Goal: Navigation & Orientation: Find specific page/section

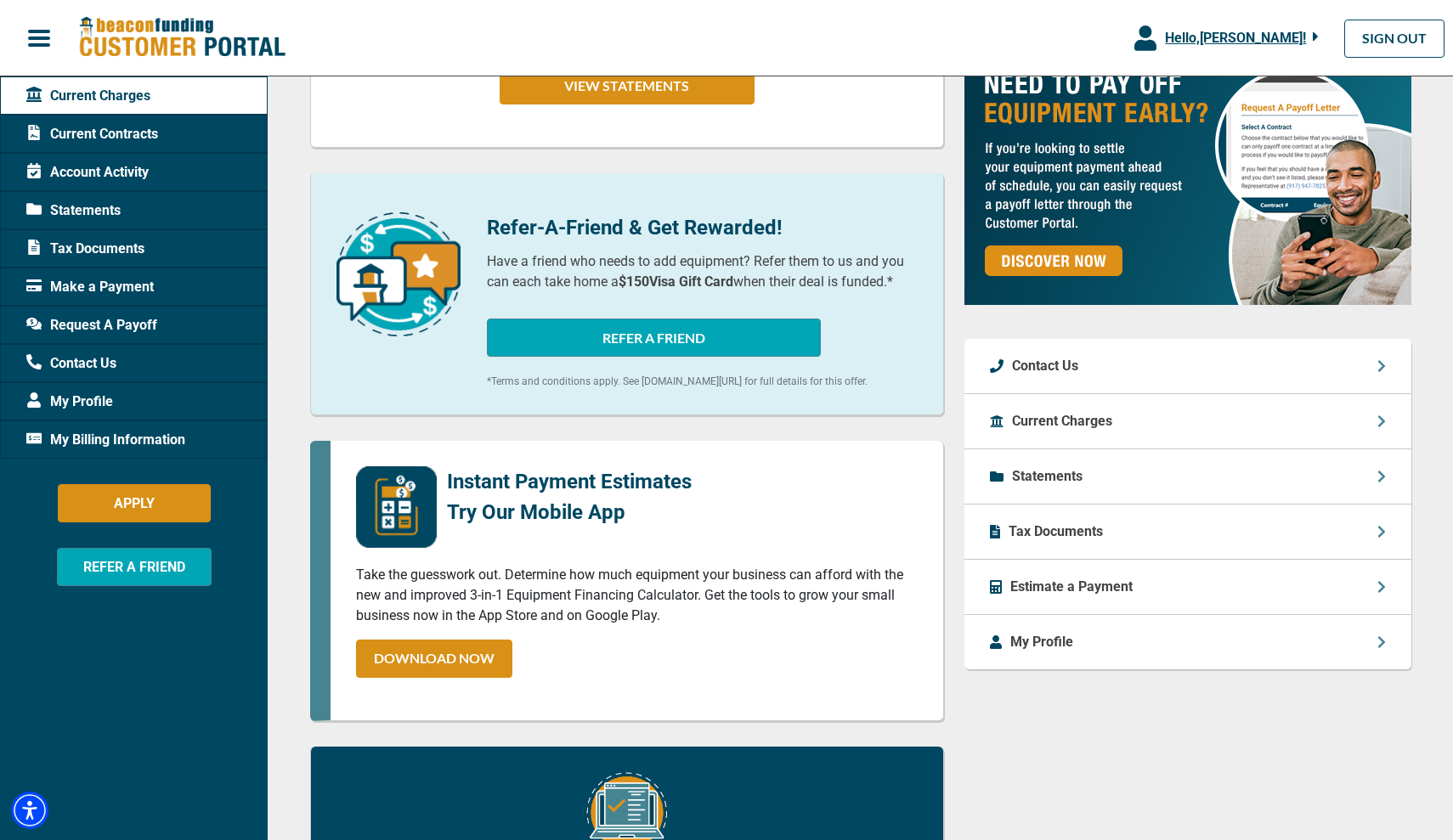
scroll to position [393, 0]
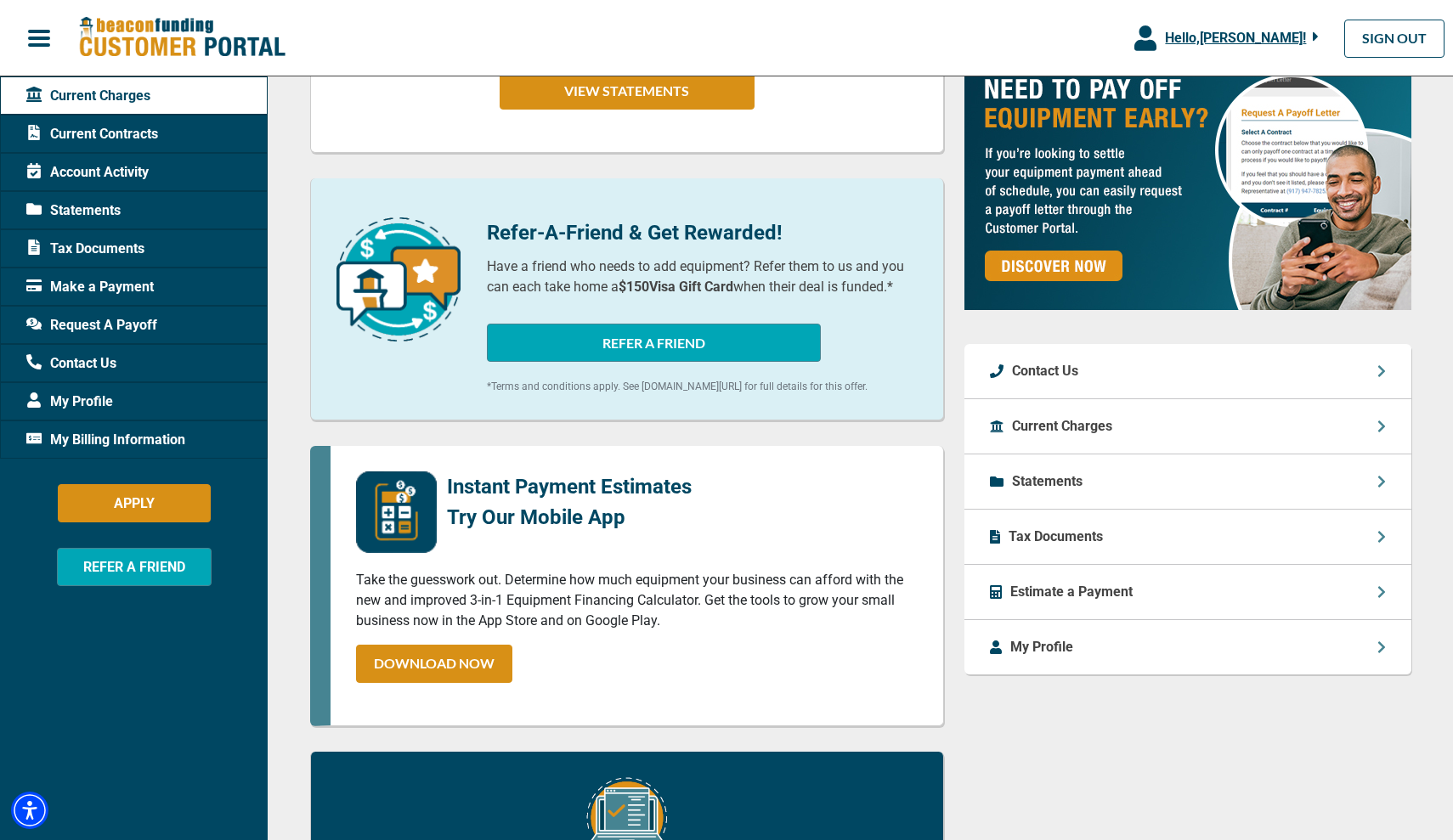
click at [1032, 596] on p "Estimate a Payment" at bounding box center [1071, 592] width 123 height 20
click at [1092, 598] on p "Estimate a Payment" at bounding box center [1071, 592] width 123 height 20
click at [1379, 601] on div "Estimate a Payment" at bounding box center [1187, 592] width 447 height 55
click at [1380, 596] on icon at bounding box center [1380, 592] width 7 height 12
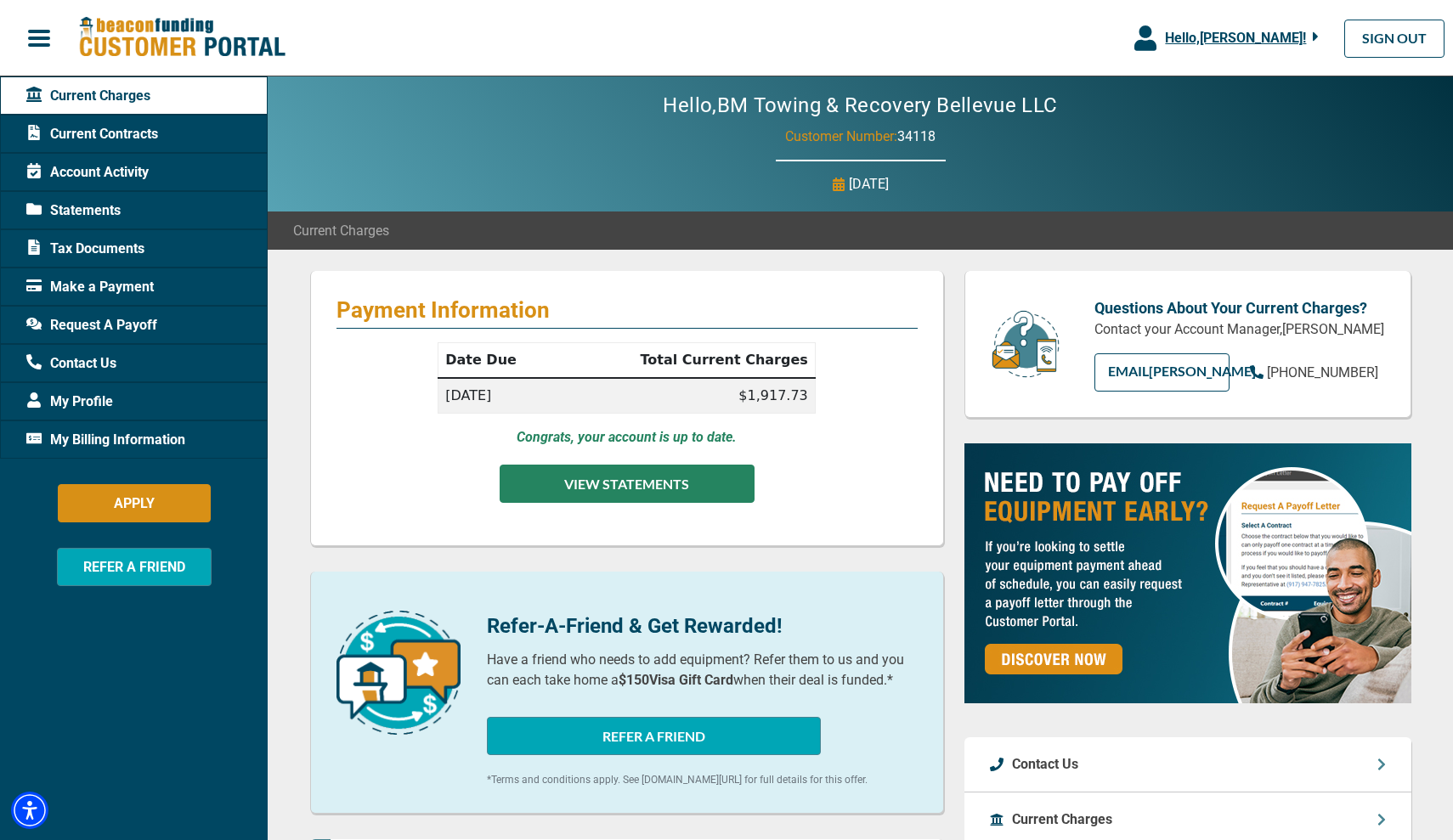
scroll to position [0, 0]
click at [612, 494] on button "VIEW STATEMENTS" at bounding box center [627, 484] width 255 height 39
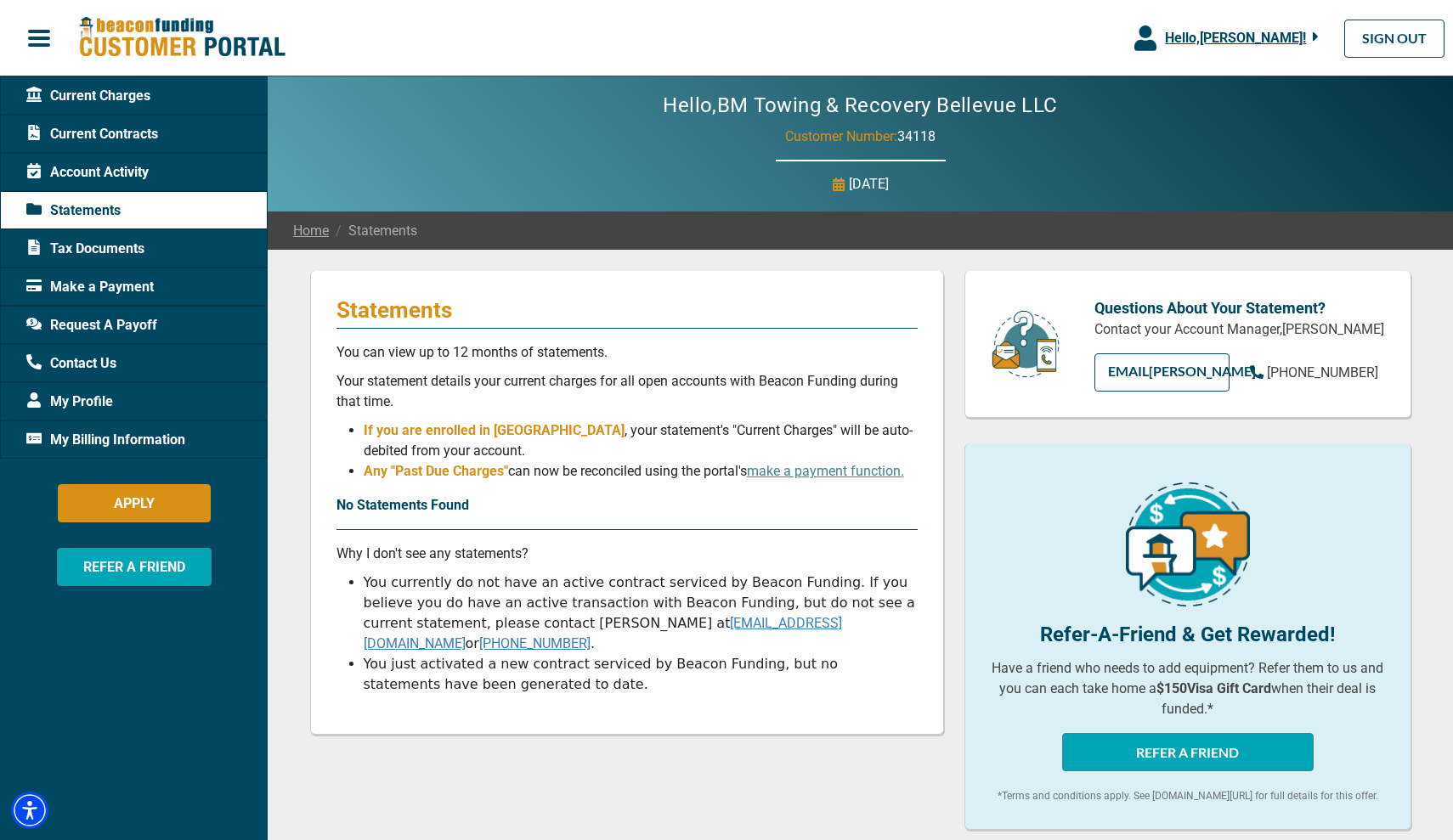
click at [101, 280] on span "Make a Payment" at bounding box center [90, 286] width 128 height 20
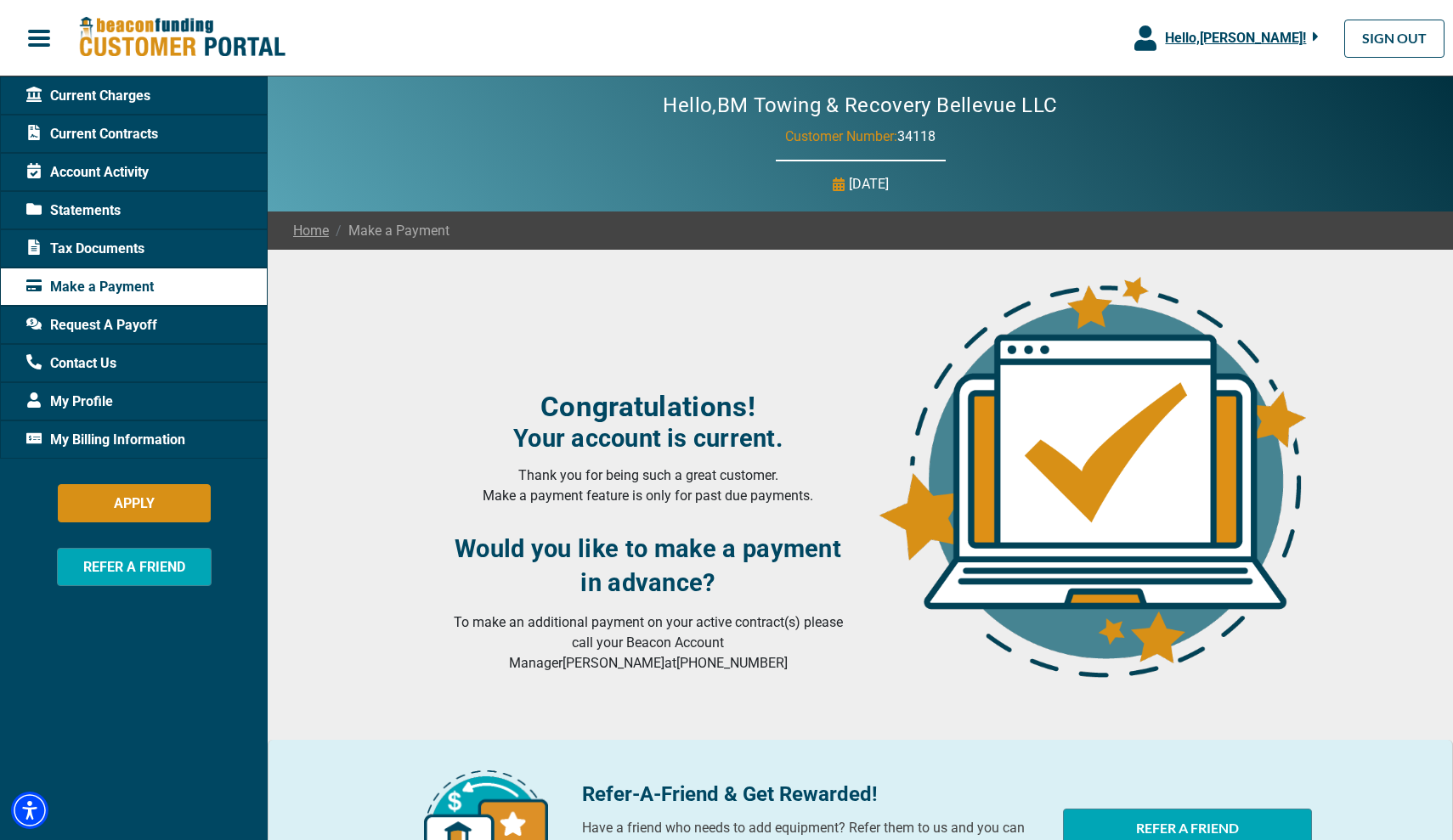
click at [82, 440] on span "My Billing Information" at bounding box center [105, 440] width 159 height 20
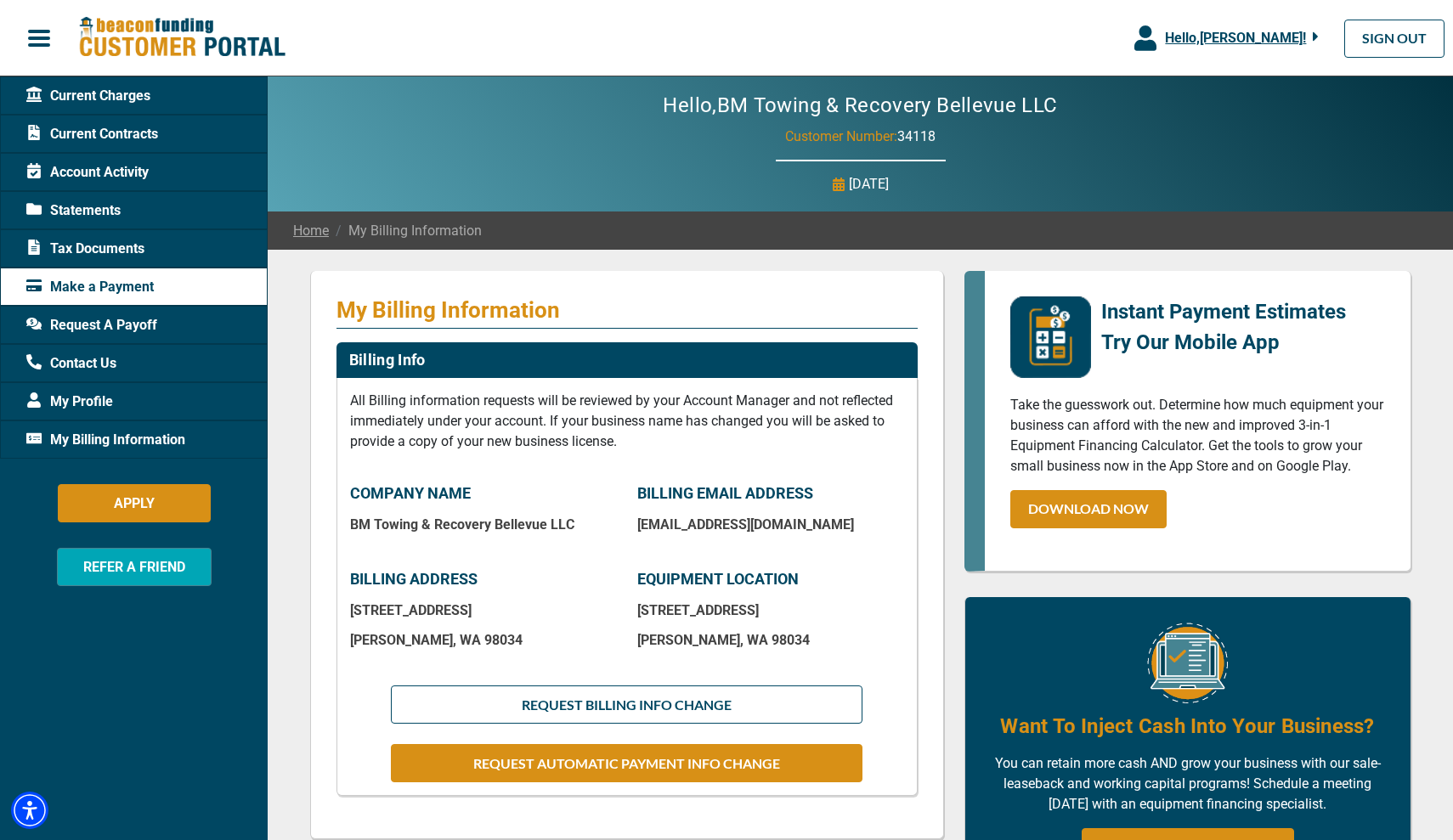
click at [82, 440] on span "My Billing Information" at bounding box center [105, 440] width 159 height 20
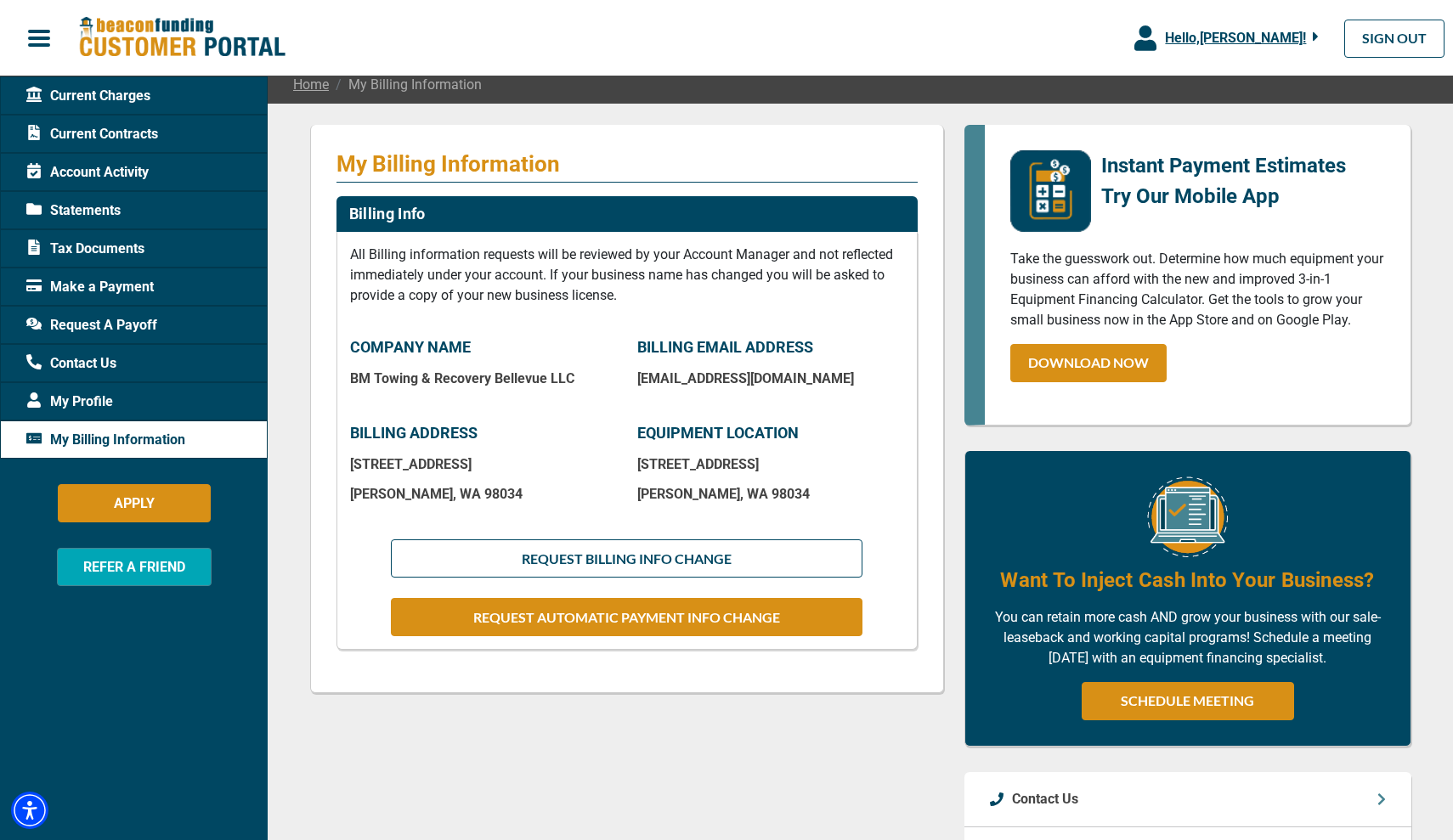
scroll to position [149, 0]
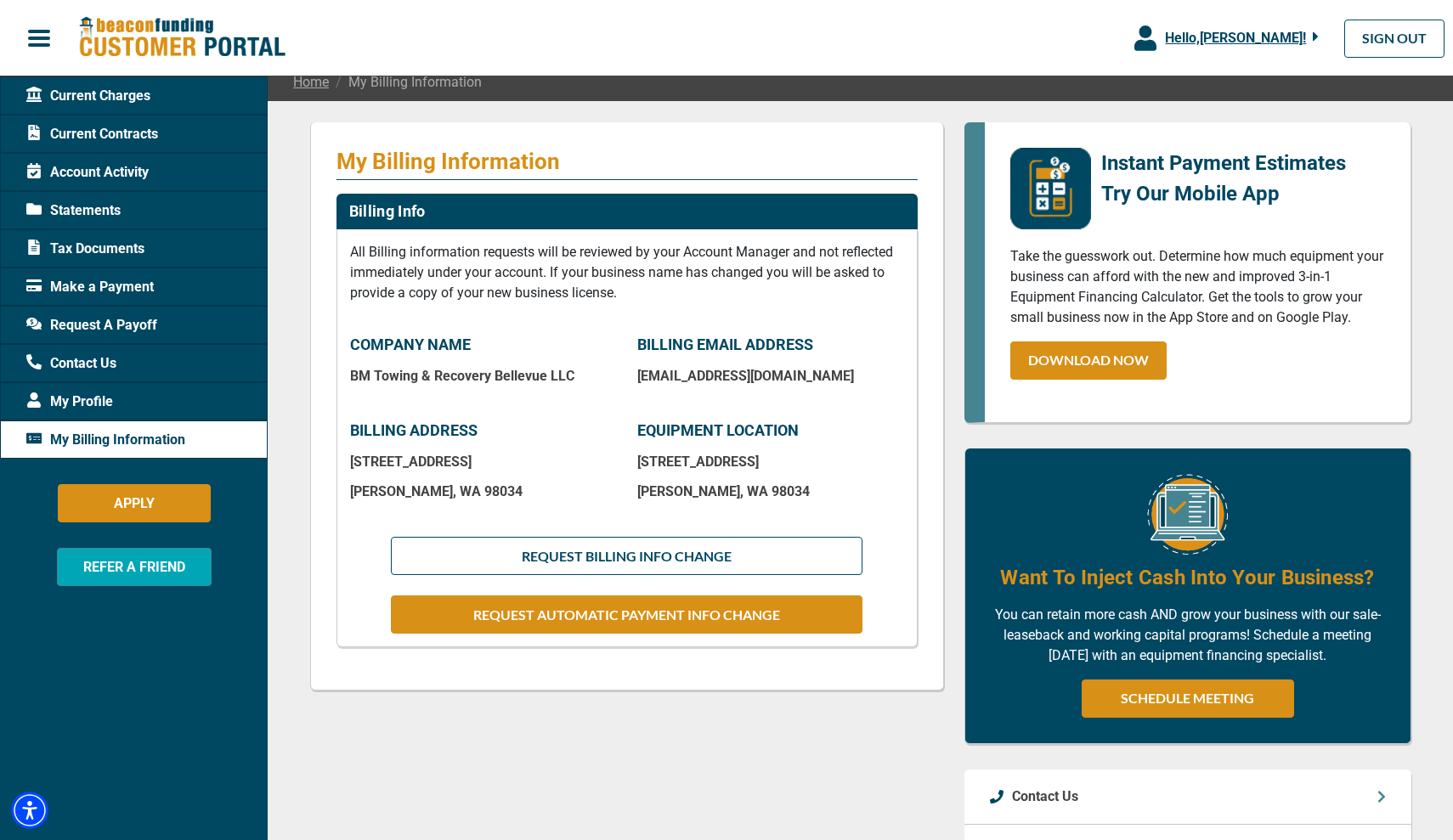
click at [118, 391] on div "My Profile" at bounding box center [133, 401] width 268 height 39
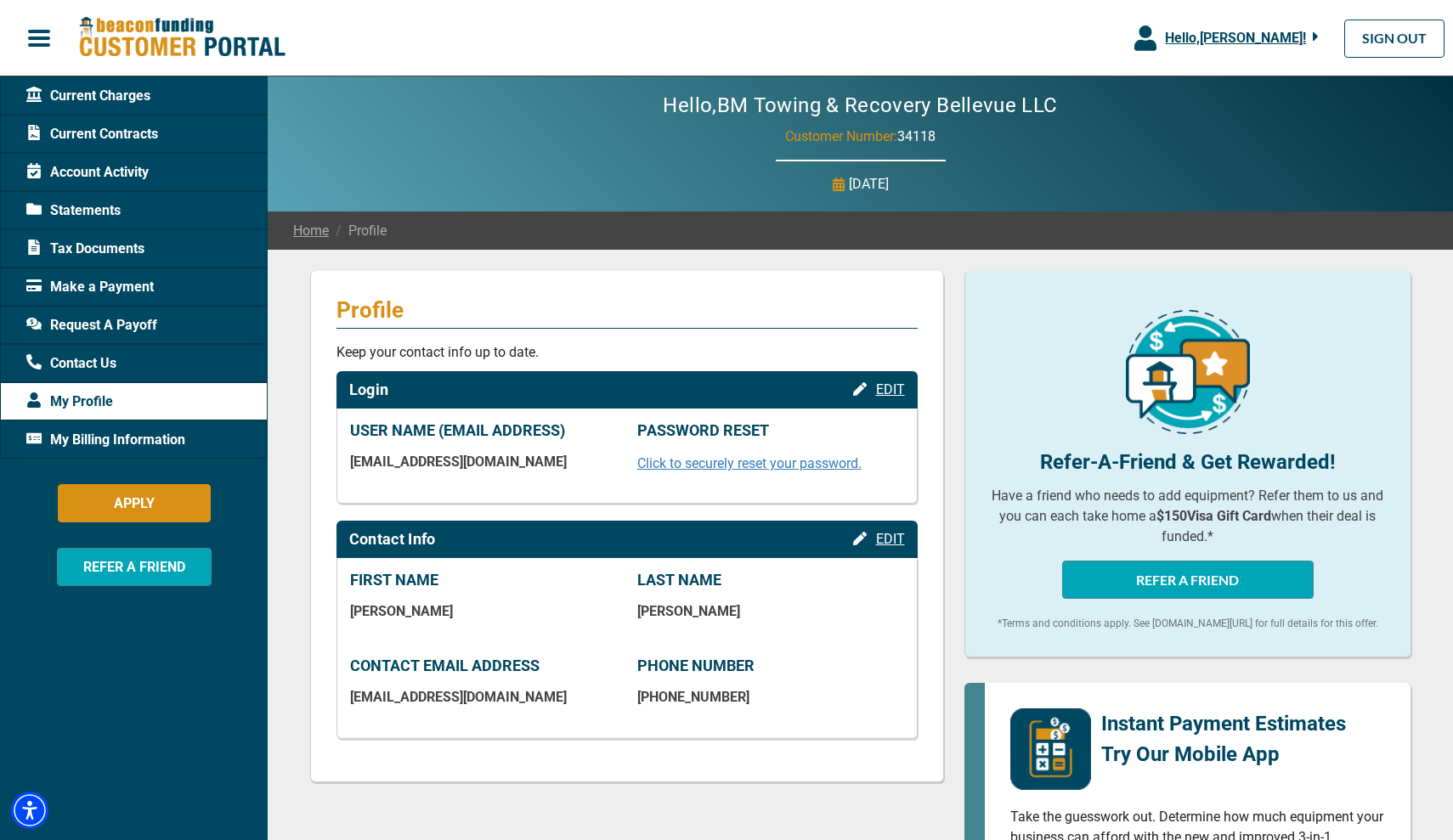
click at [105, 251] on span "Tax Documents" at bounding box center [85, 248] width 118 height 20
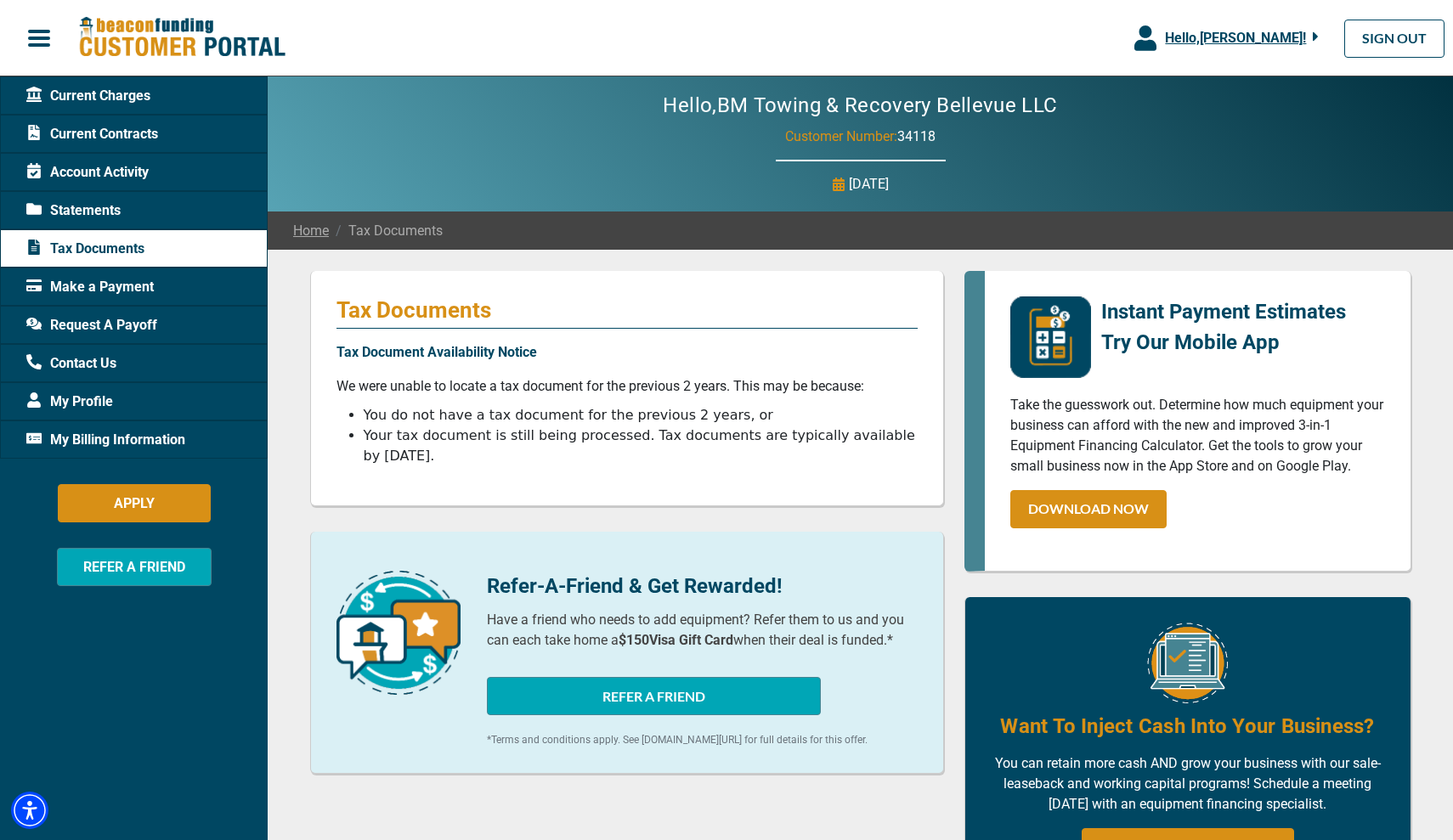
click at [103, 282] on span "Make a Payment" at bounding box center [90, 286] width 128 height 20
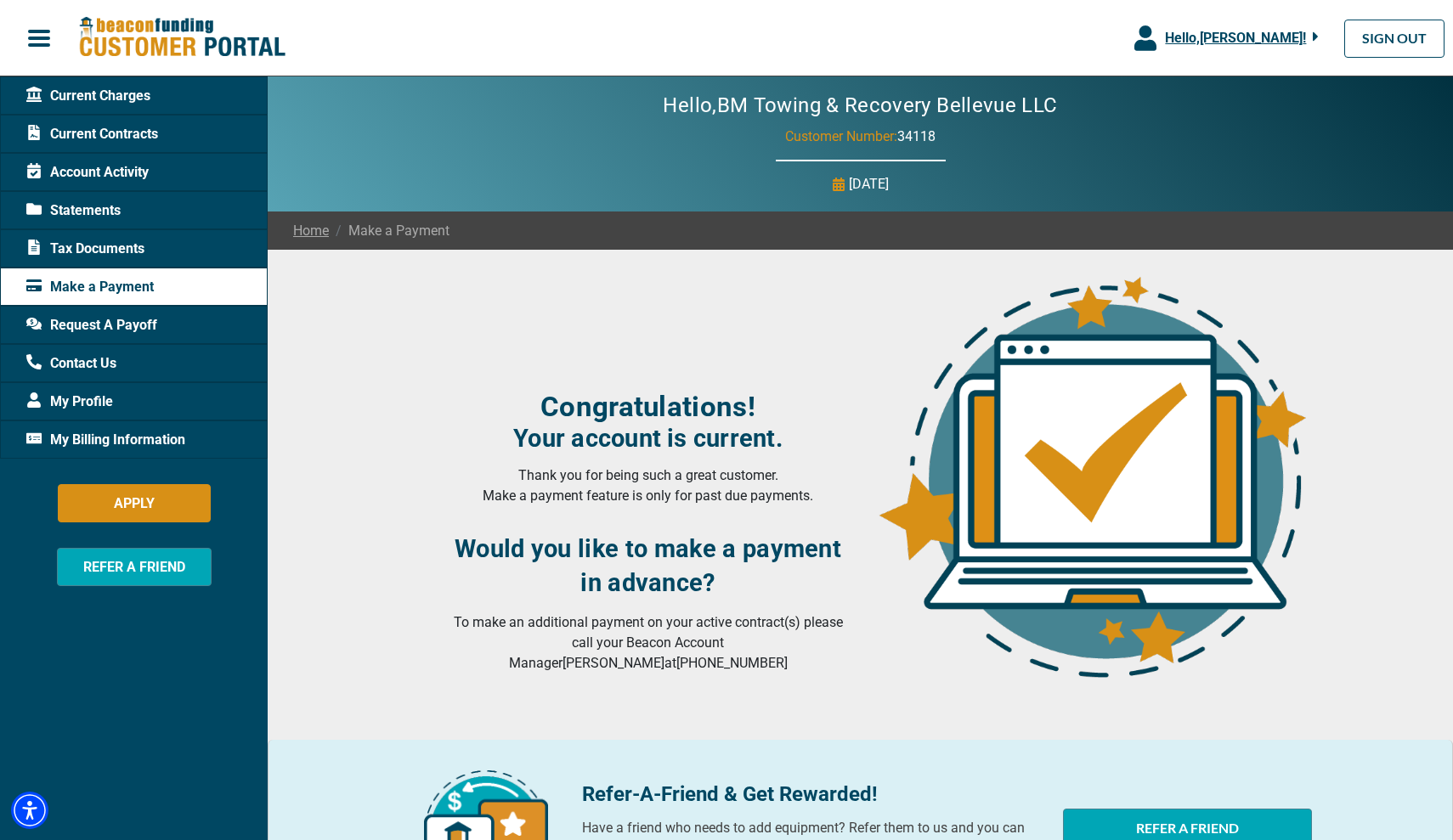
click at [164, 103] on div "Current Charges" at bounding box center [133, 96] width 268 height 39
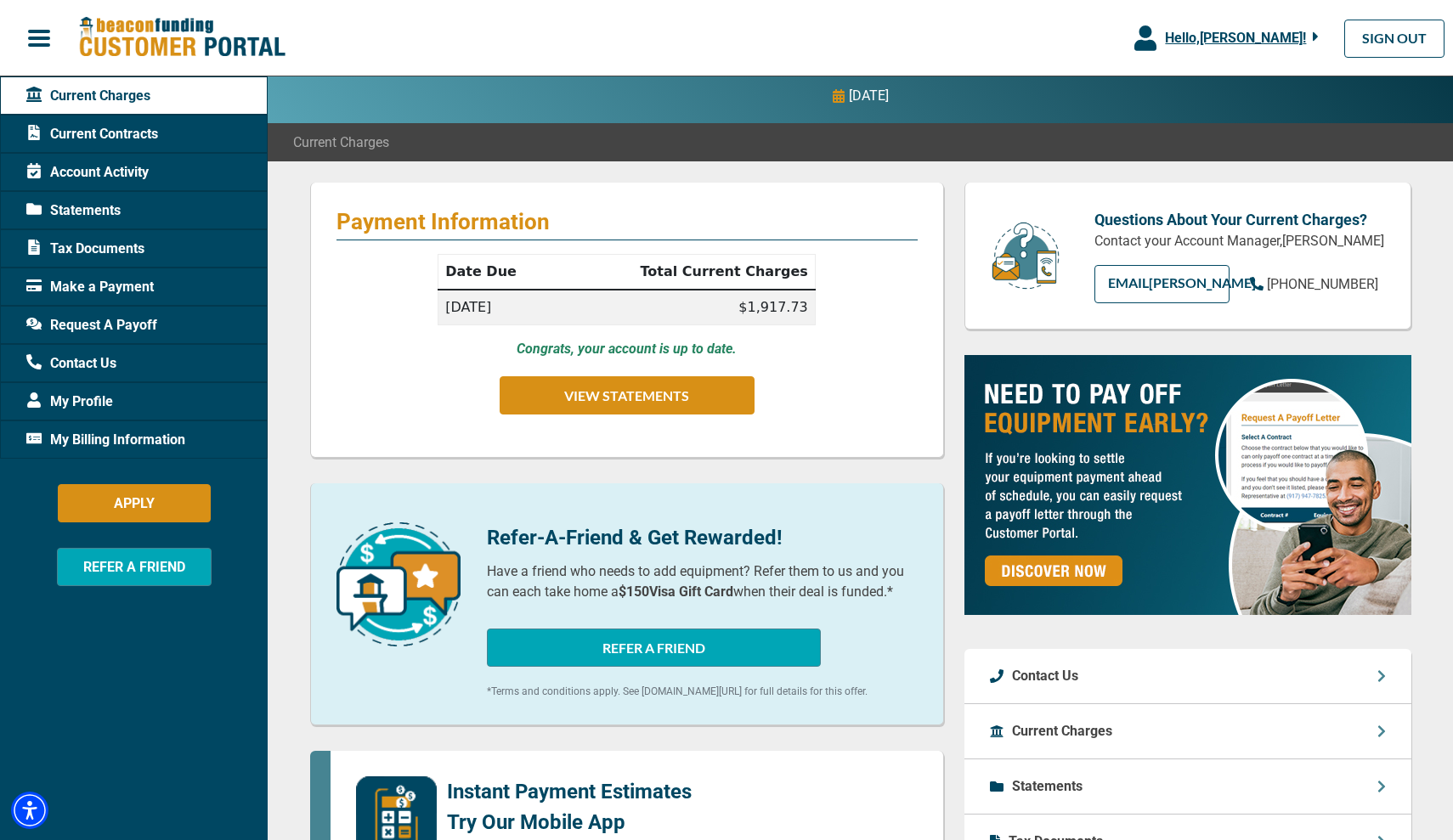
scroll to position [89, 0]
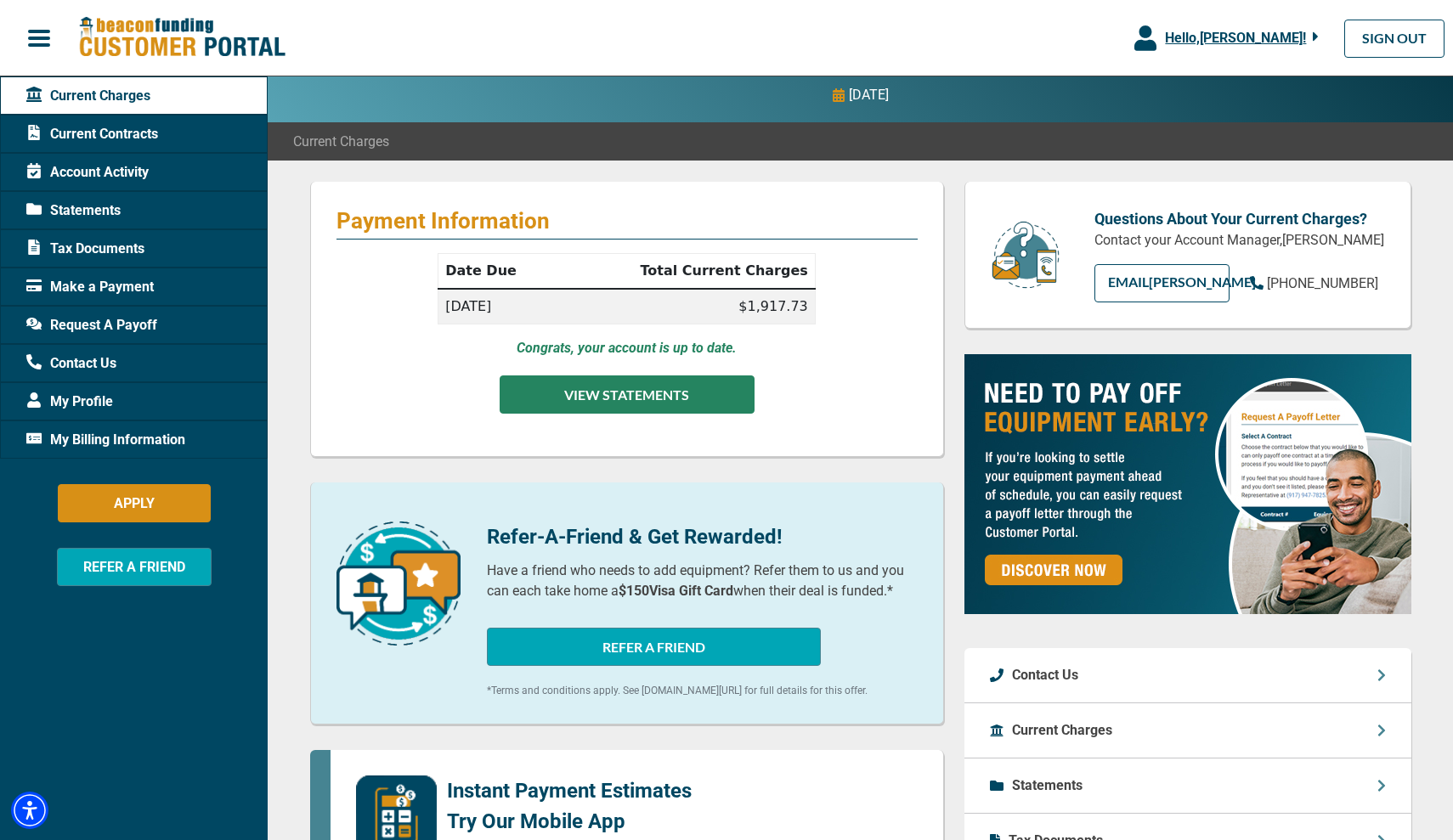
click at [581, 390] on button "VIEW STATEMENTS" at bounding box center [627, 394] width 255 height 39
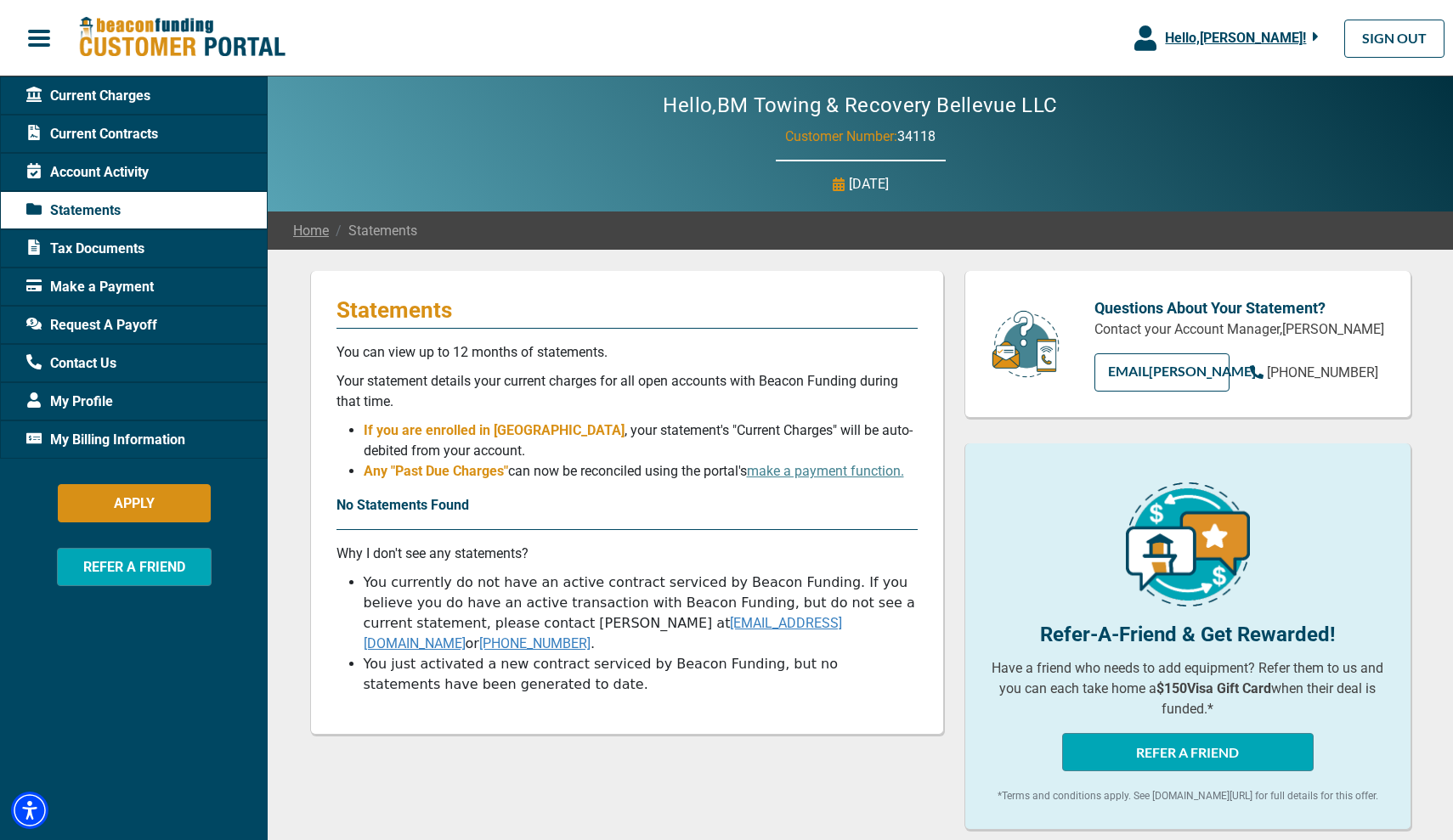
scroll to position [89, 0]
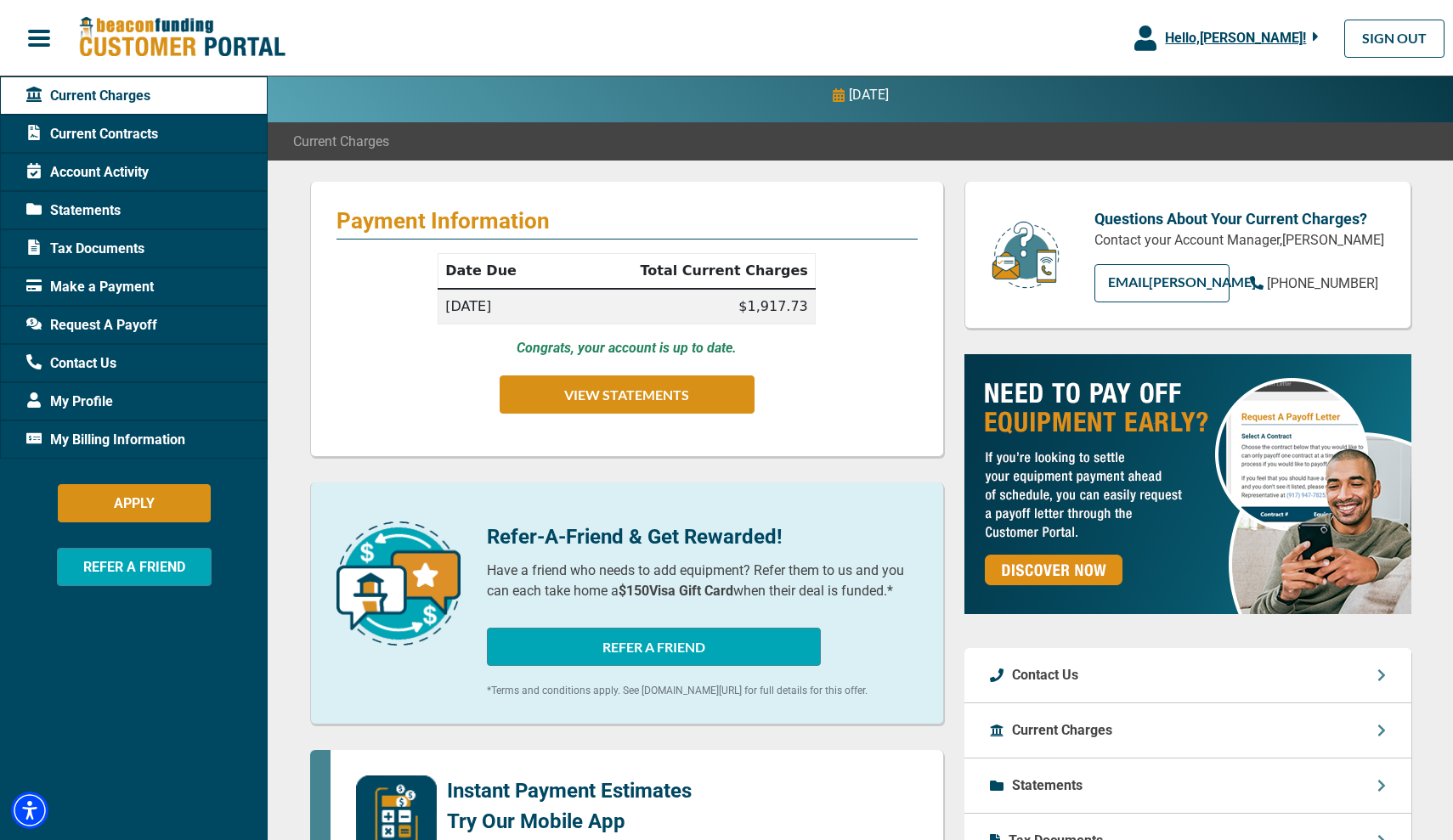
click at [102, 213] on span "Statements" at bounding box center [73, 210] width 95 height 20
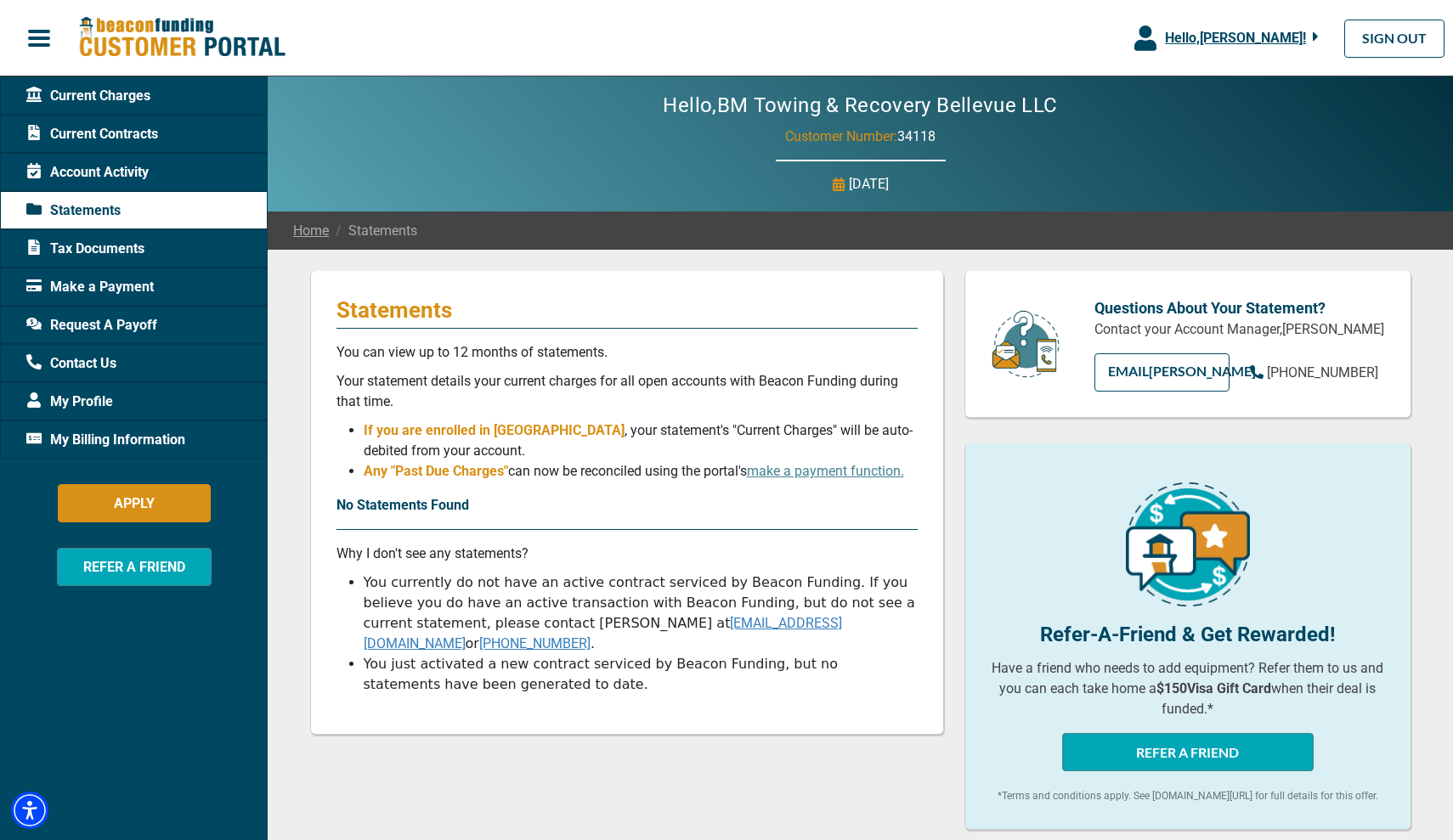
click at [109, 324] on span "Request A Payoff" at bounding box center [91, 325] width 131 height 20
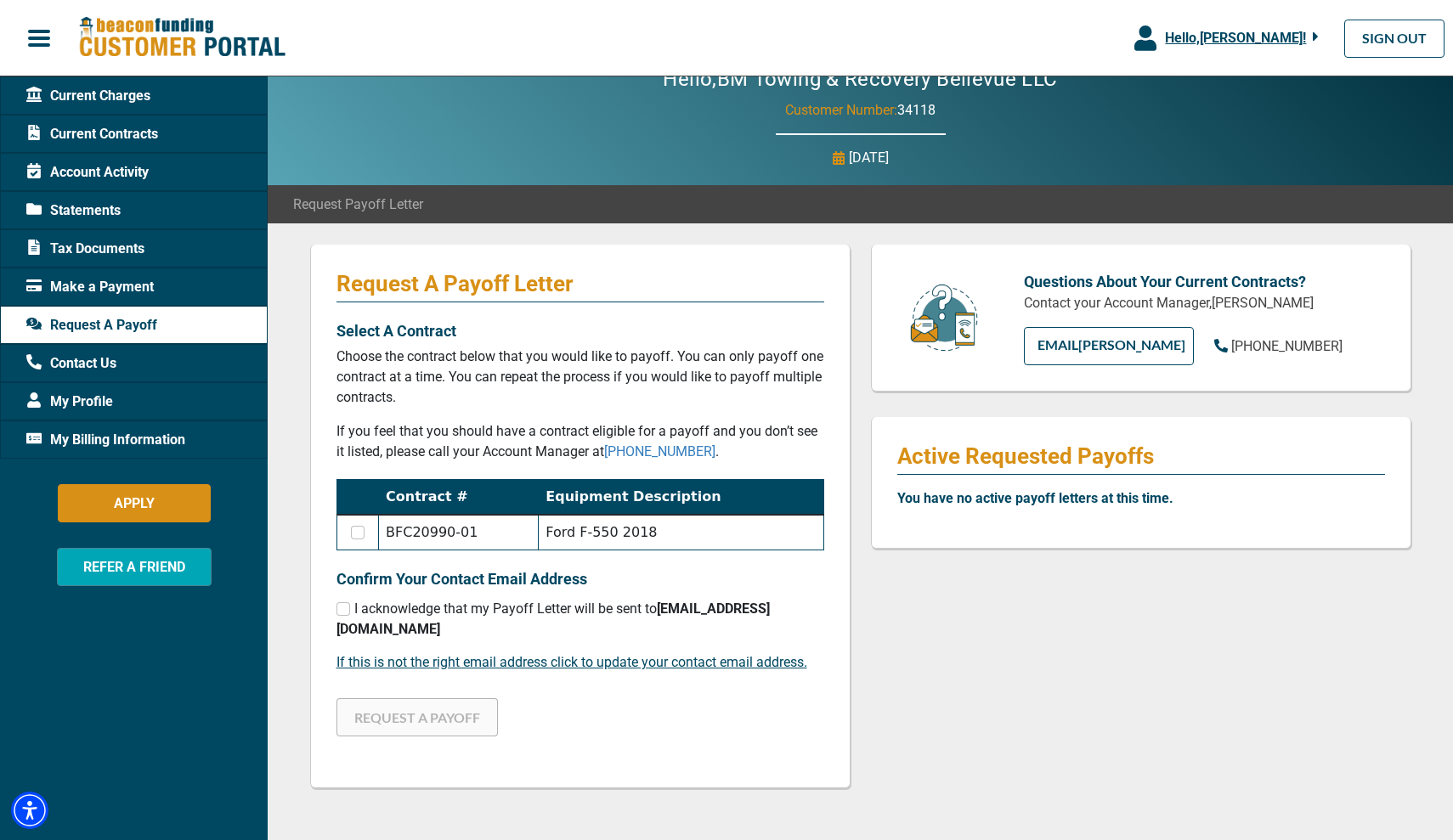
scroll to position [24, 0]
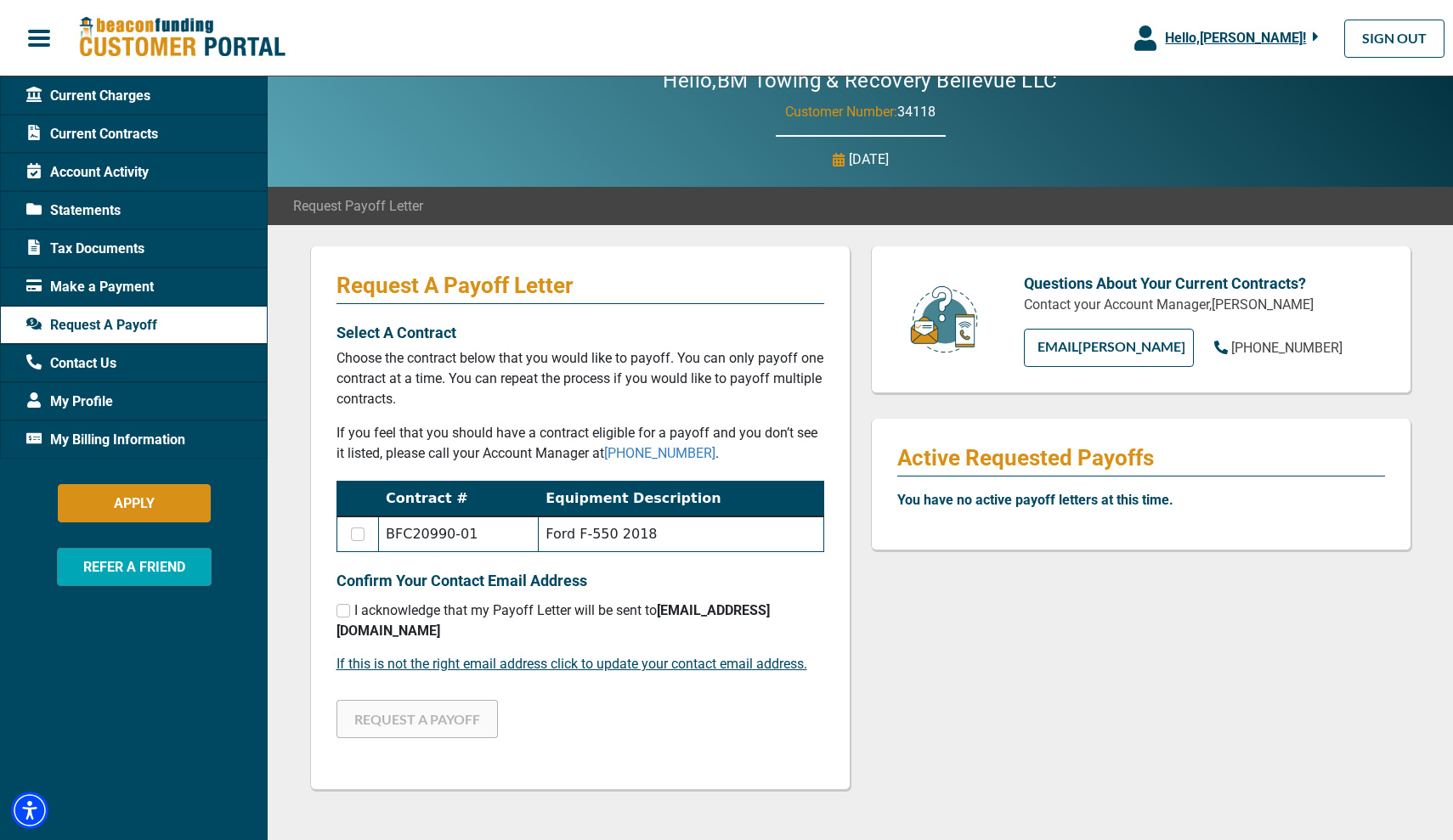
click at [123, 101] on span "Current Charges" at bounding box center [88, 96] width 124 height 20
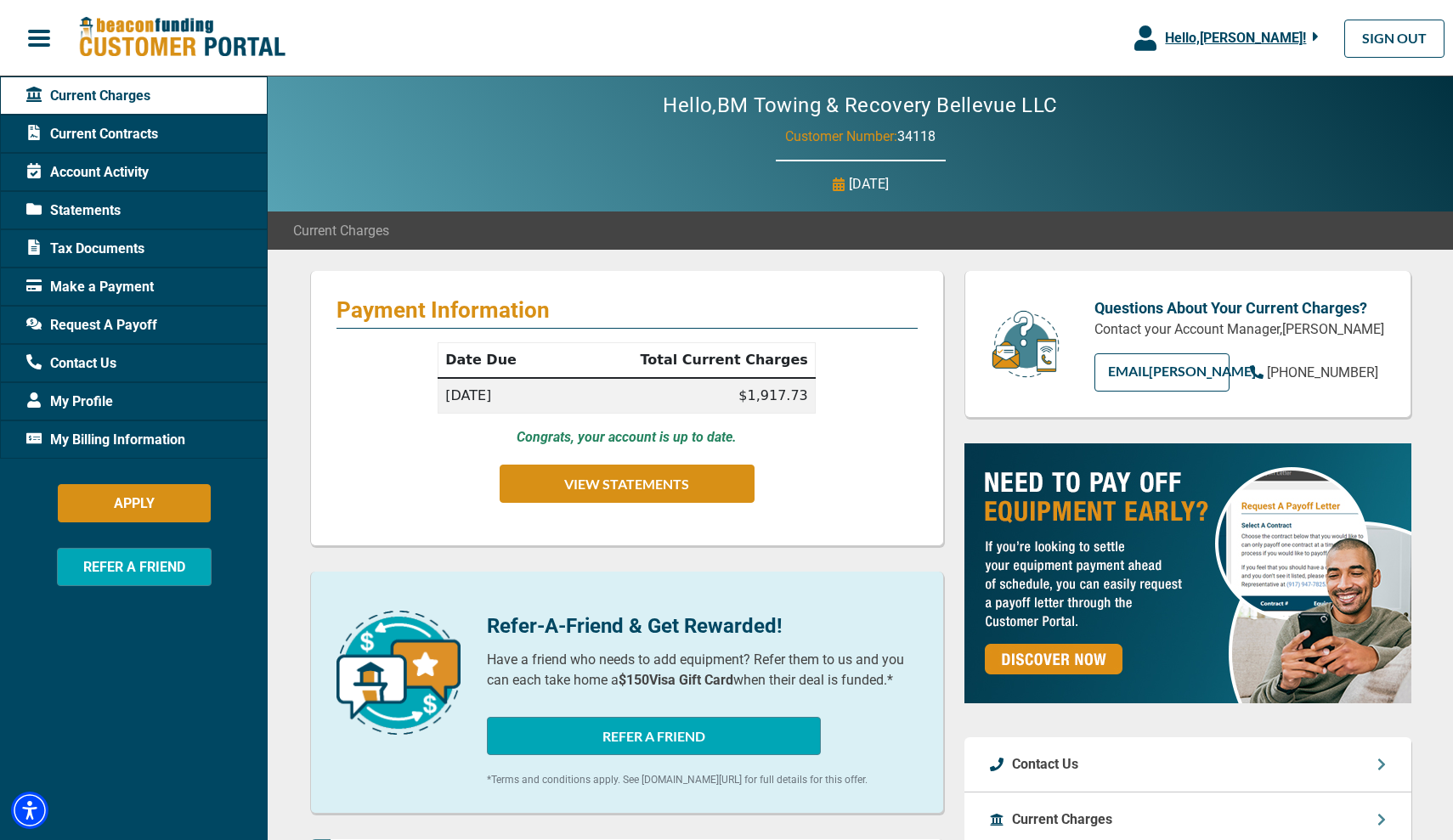
click at [582, 531] on div "Payment Information Date Due Total Current Charges [DATE] $1,917.73 Congrats, y…" at bounding box center [626, 408] width 633 height 275
